Goal: Information Seeking & Learning: Learn about a topic

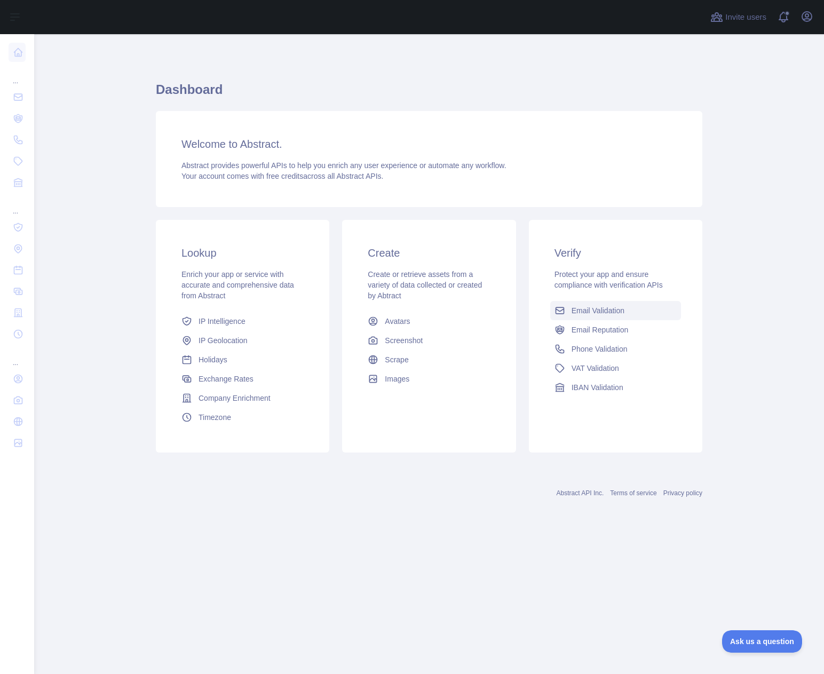
click at [609, 309] on span "Email Validation" at bounding box center [598, 310] width 53 height 11
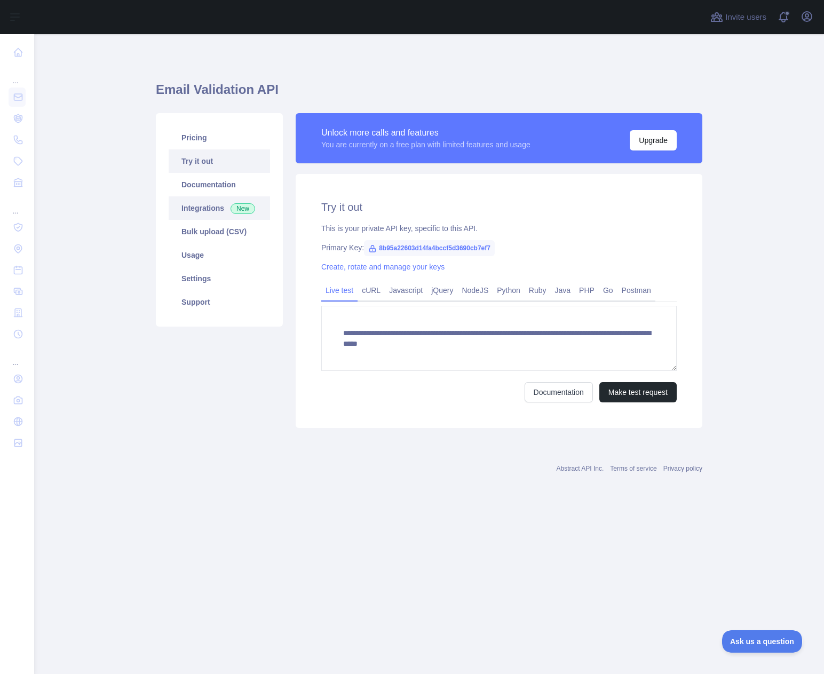
click at [206, 208] on link "Integrations New" at bounding box center [219, 207] width 101 height 23
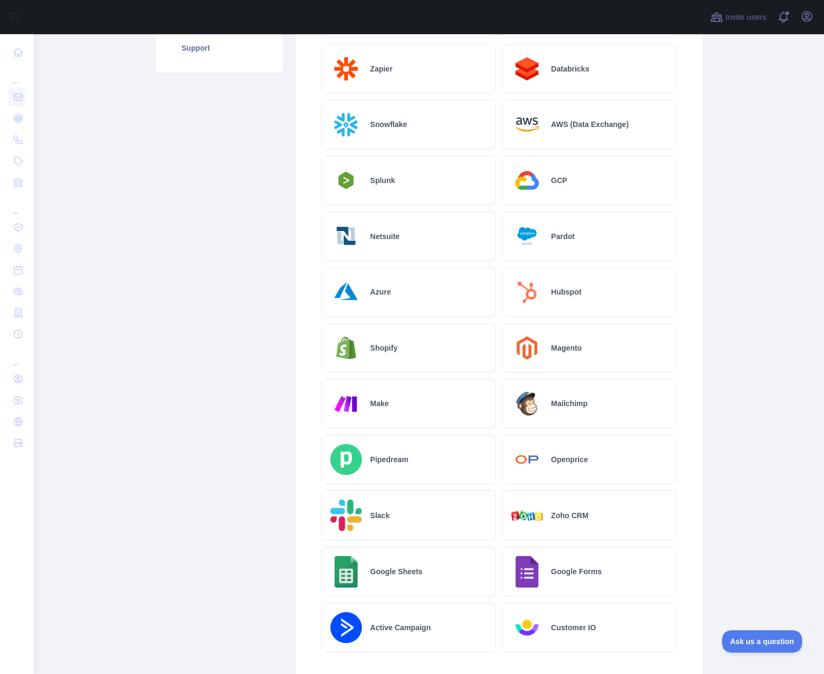
scroll to position [337, 0]
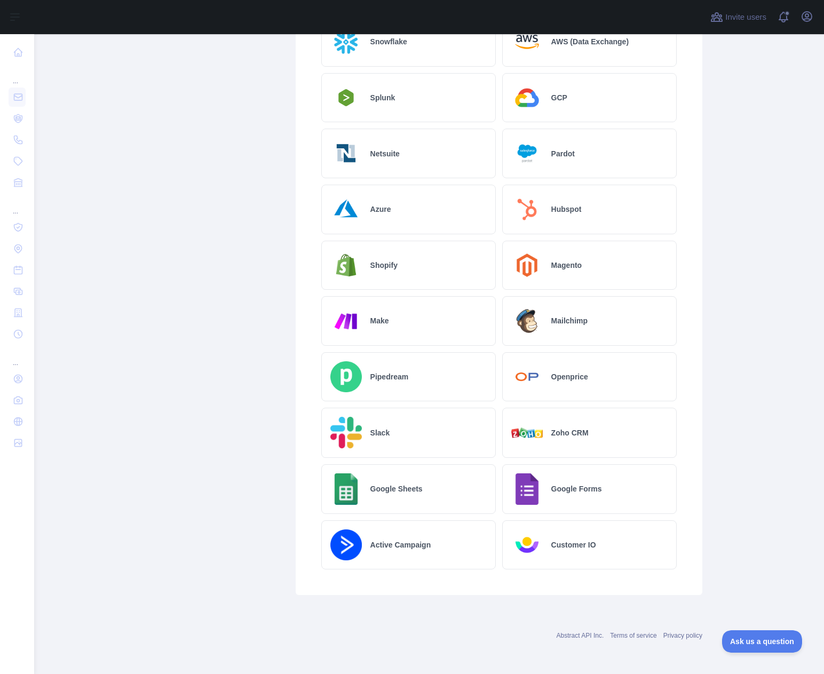
click at [369, 482] on div "Google Sheets" at bounding box center [408, 490] width 175 height 50
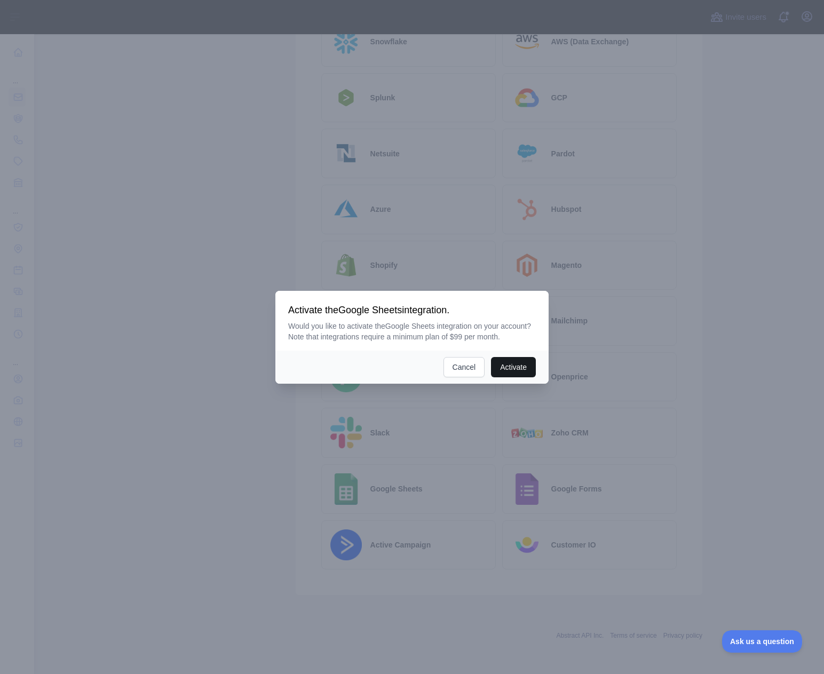
click at [519, 364] on button "Activate" at bounding box center [513, 367] width 45 height 20
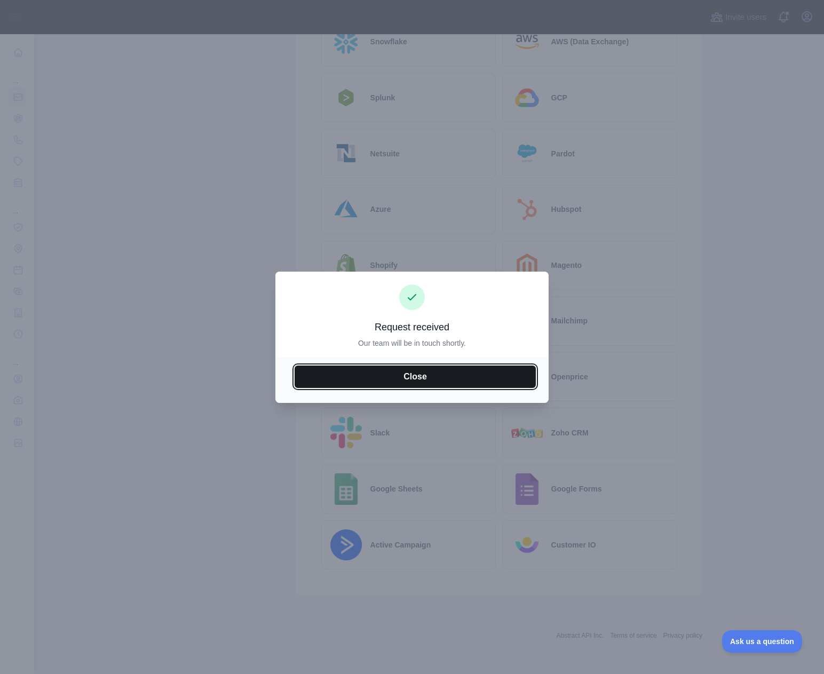
click at [466, 377] on button "Close" at bounding box center [415, 377] width 241 height 22
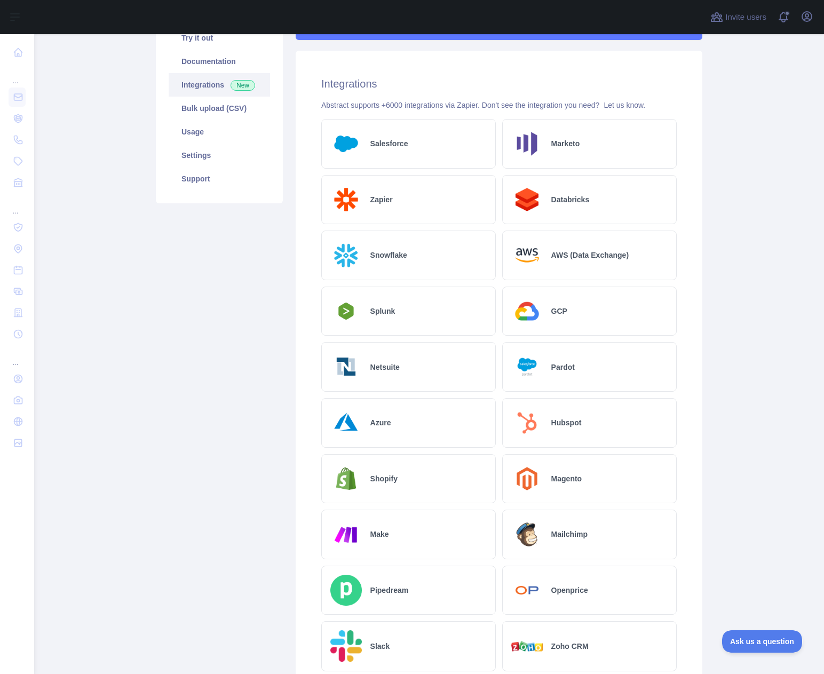
scroll to position [0, 0]
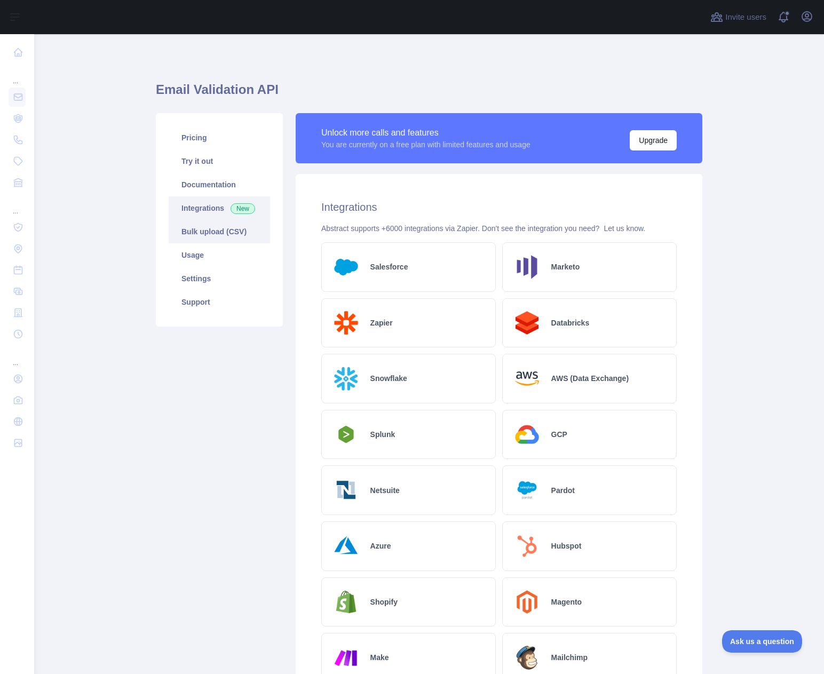
click at [233, 232] on link "Bulk upload (CSV)" at bounding box center [219, 231] width 101 height 23
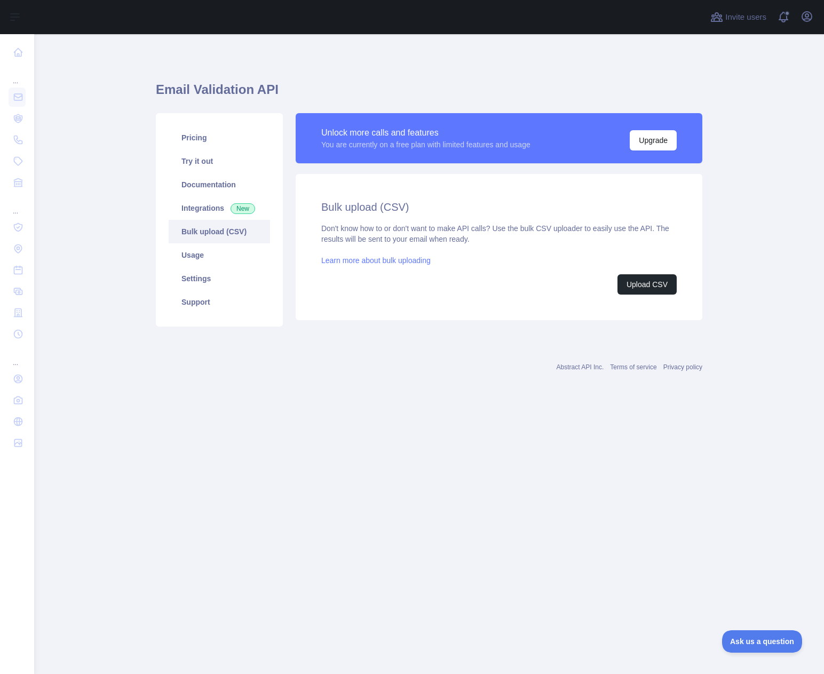
click at [370, 258] on link "Learn more about bulk uploading" at bounding box center [375, 260] width 109 height 9
click at [212, 216] on link "Integrations New" at bounding box center [219, 207] width 101 height 23
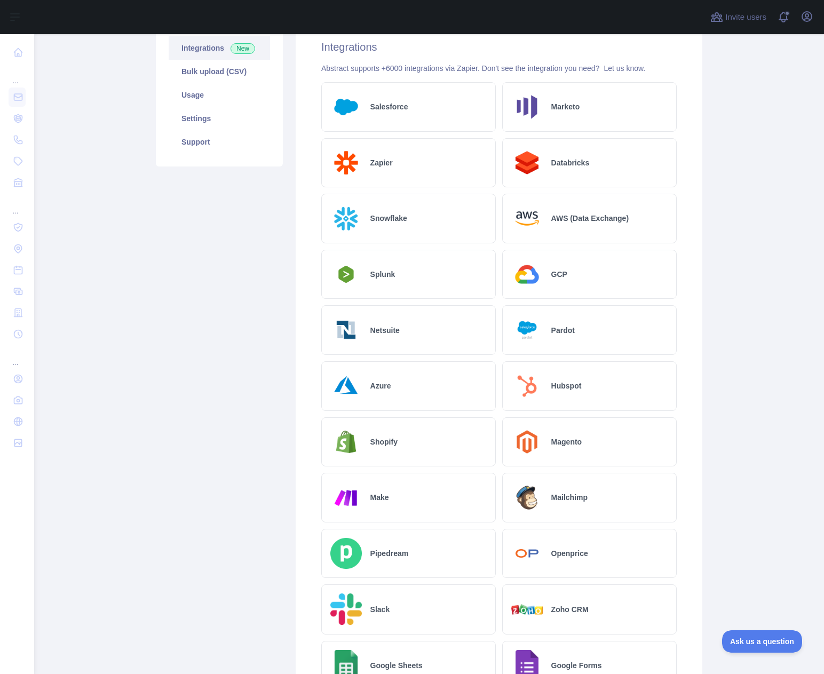
scroll to position [70, 0]
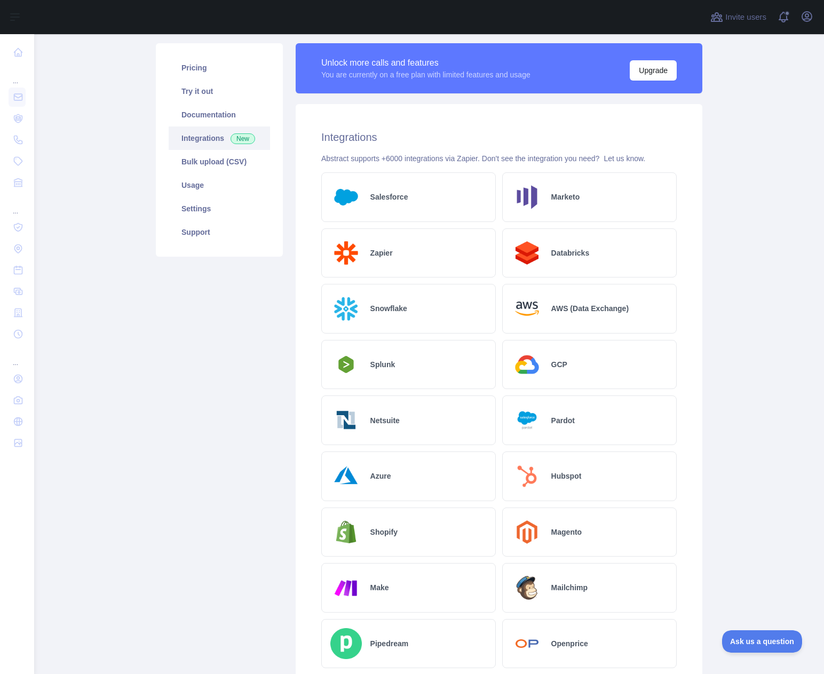
click at [353, 269] on img at bounding box center [346, 254] width 32 height 32
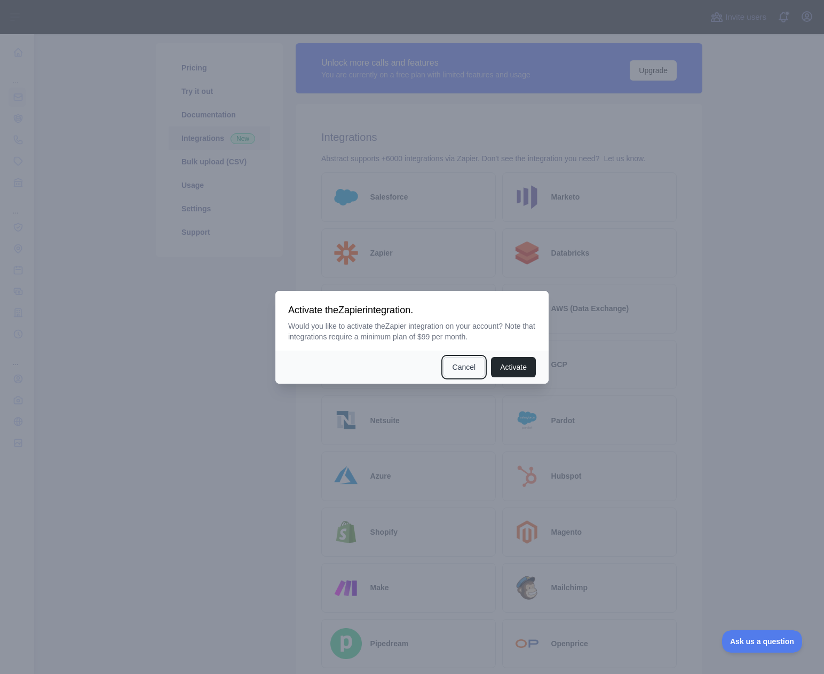
click at [476, 371] on button "Cancel" at bounding box center [465, 367] width 42 height 20
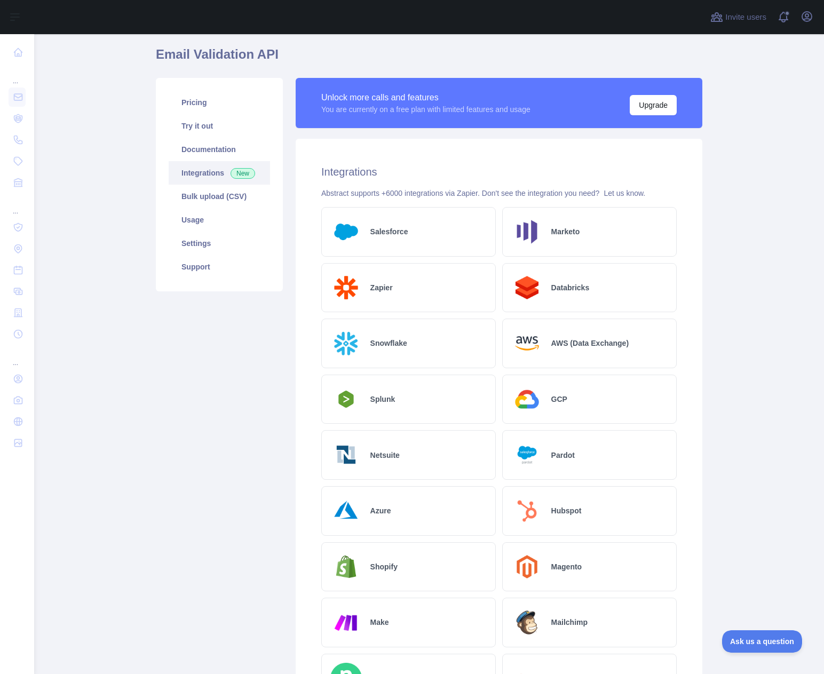
scroll to position [0, 0]
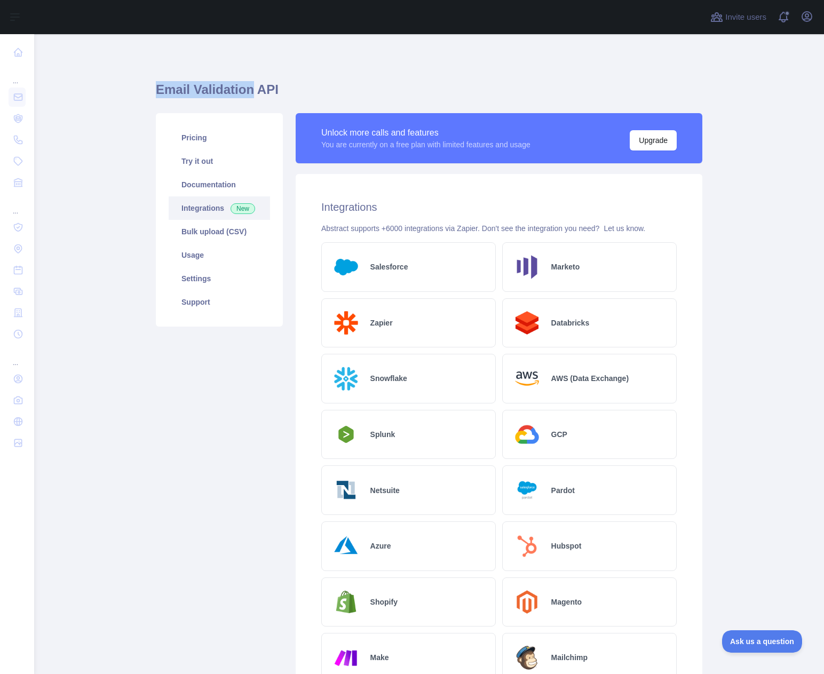
drag, startPoint x: 155, startPoint y: 88, endPoint x: 243, endPoint y: 85, distance: 88.7
click at [243, 85] on h1 "Email Validation API" at bounding box center [429, 94] width 547 height 26
copy h1 "Email Validation"
